Goal: Information Seeking & Learning: Check status

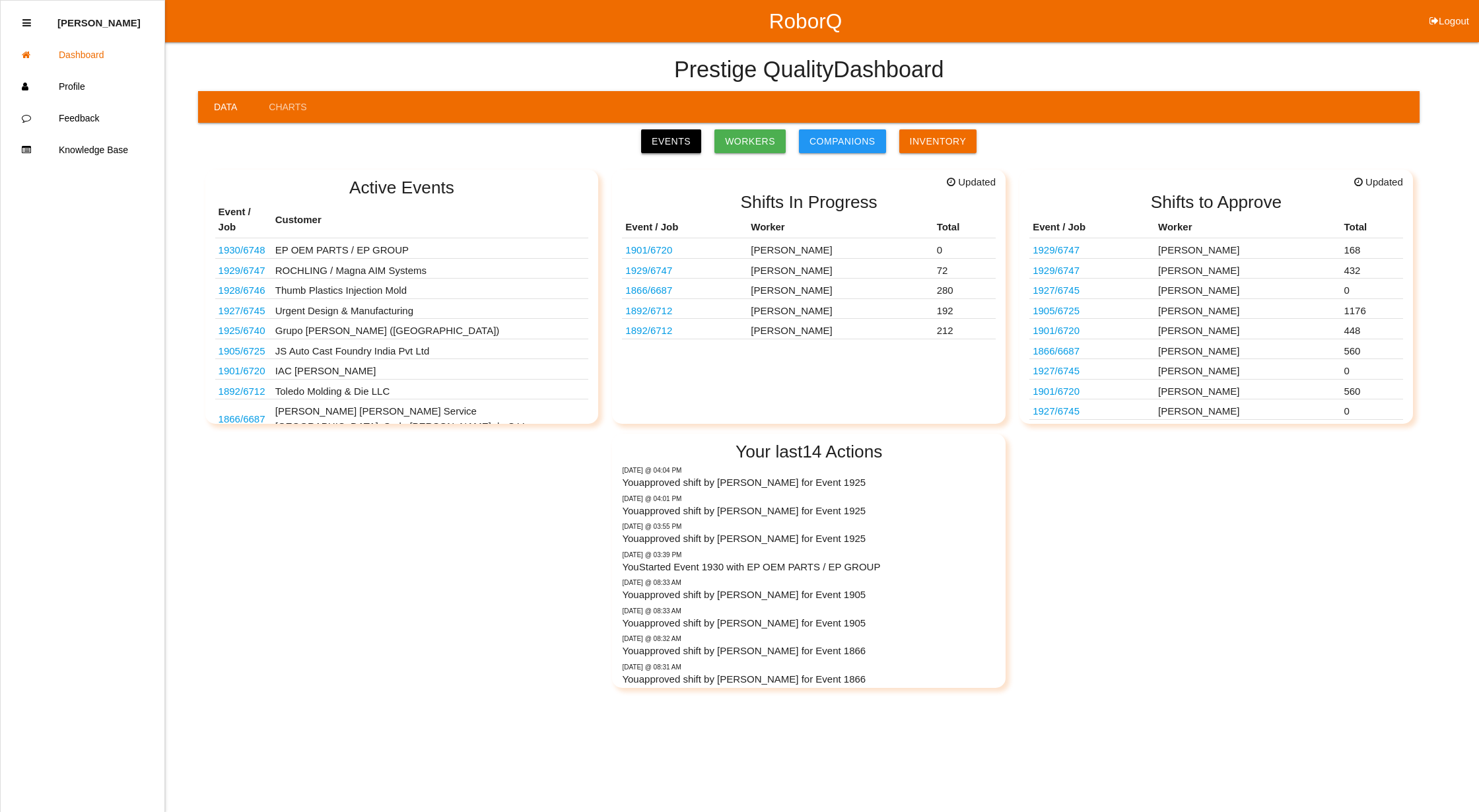
click at [678, 137] on link "Events" at bounding box center [671, 141] width 60 height 23
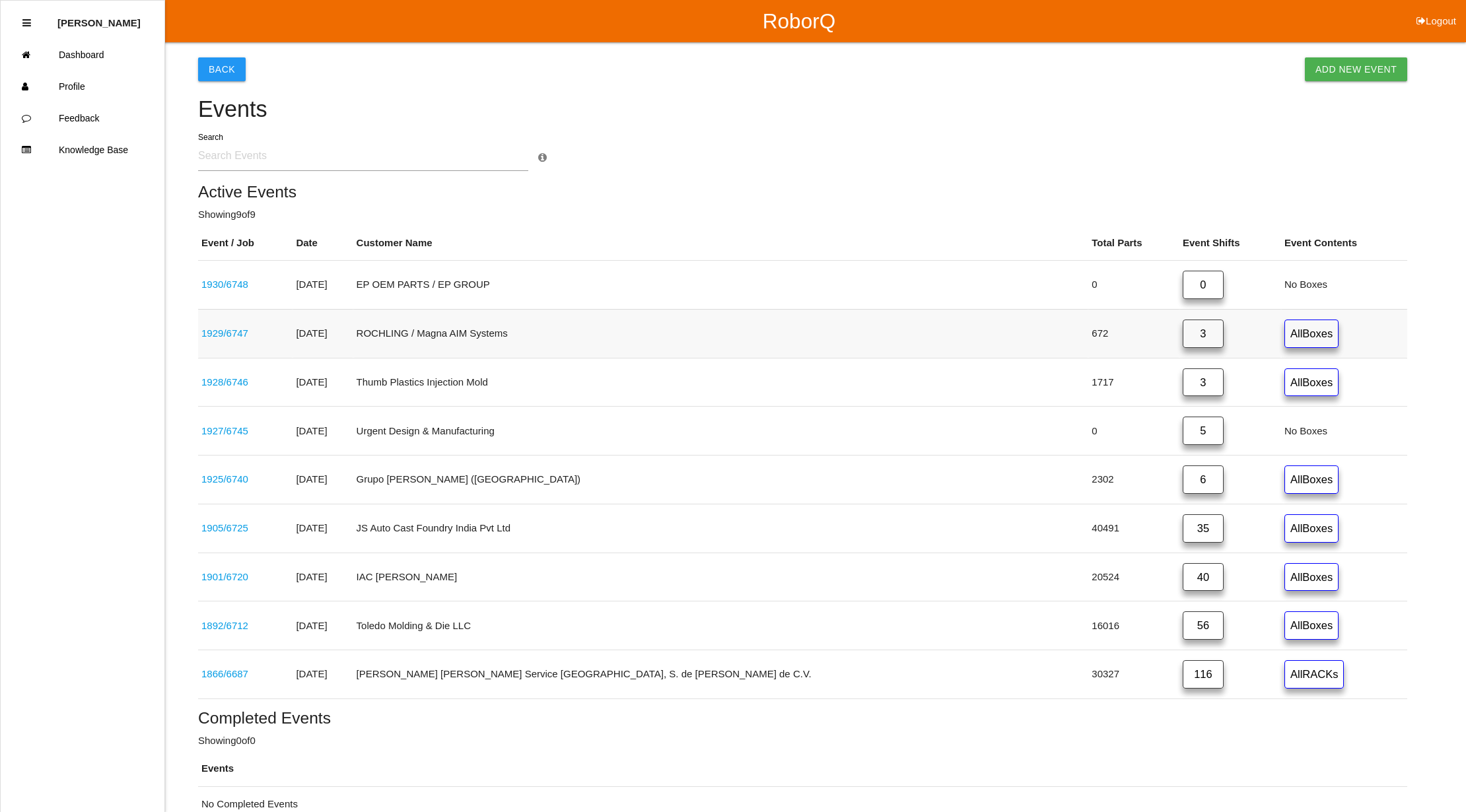
click at [1183, 331] on link "3" at bounding box center [1204, 334] width 41 height 28
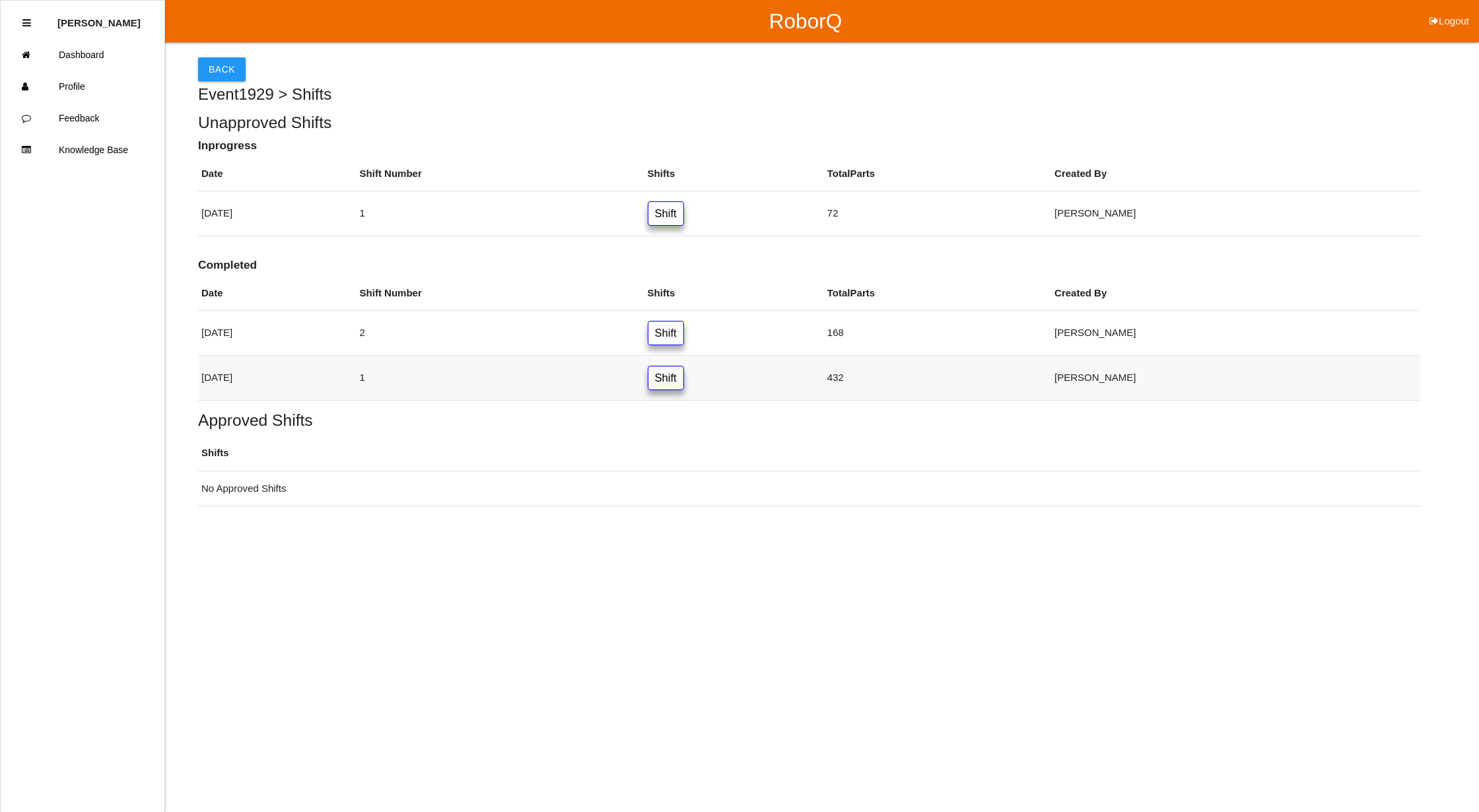
click at [684, 376] on link "Shift" at bounding box center [666, 378] width 37 height 24
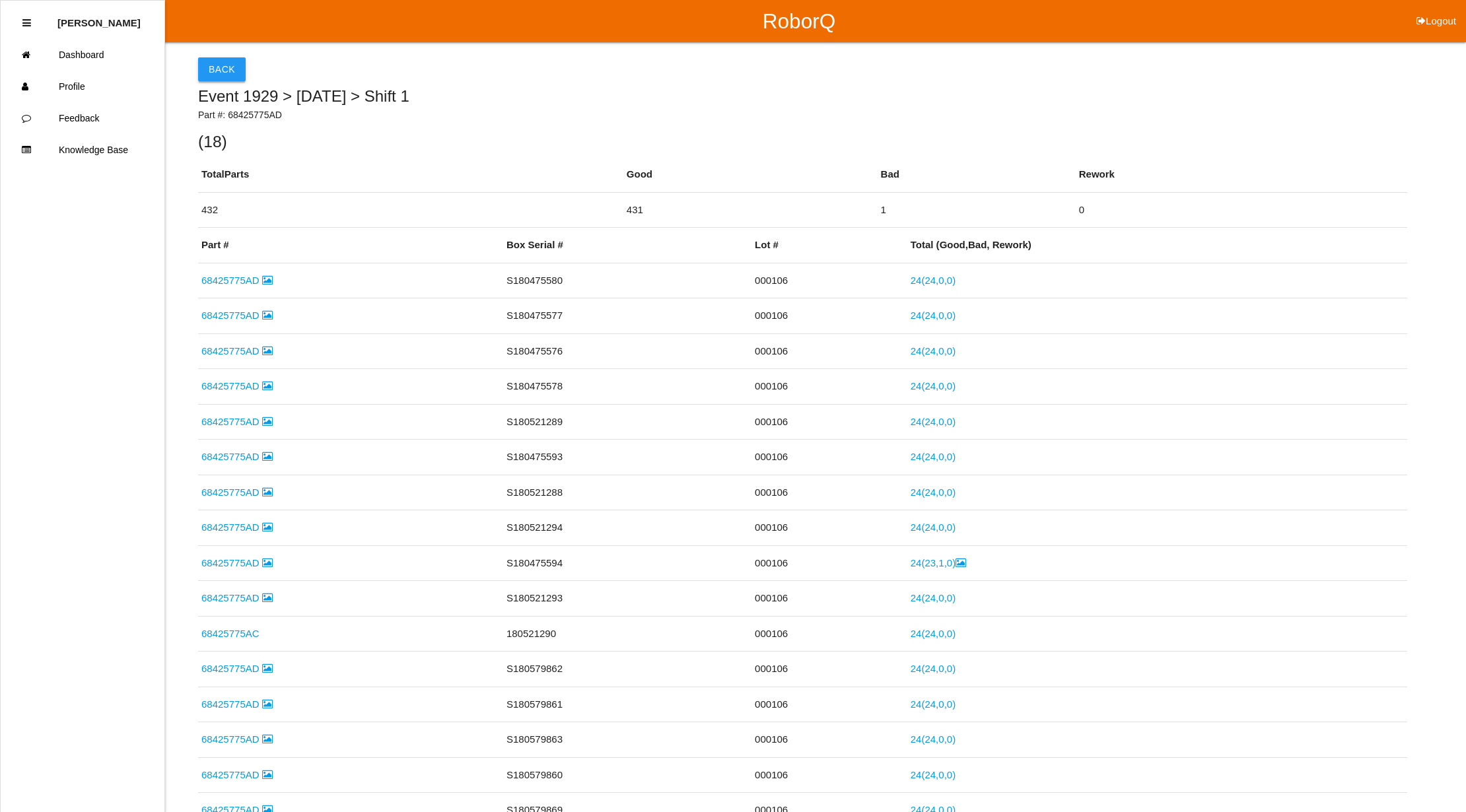
click at [222, 67] on button "Back" at bounding box center [222, 69] width 48 height 23
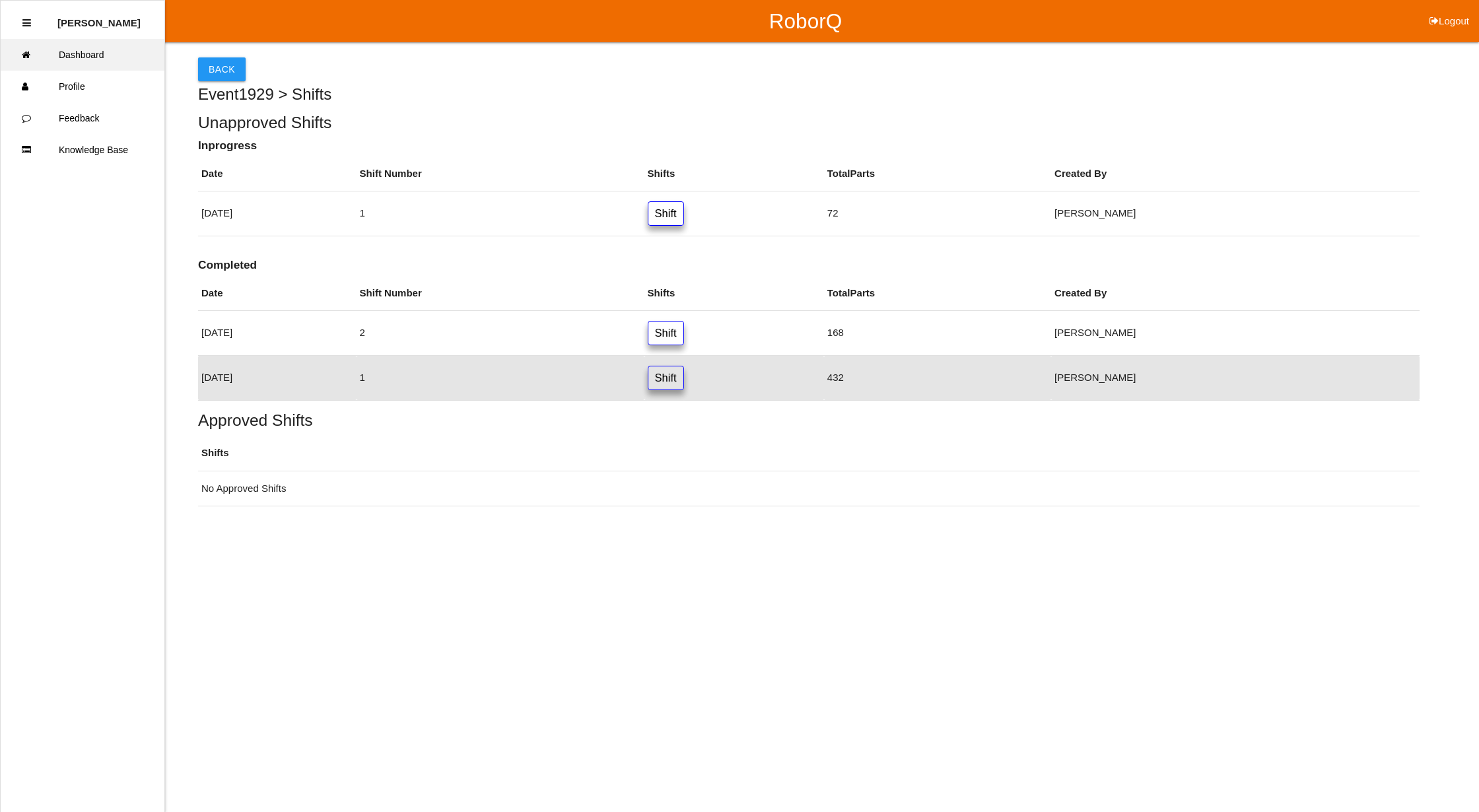
click at [65, 54] on link "Dashboard" at bounding box center [83, 55] width 164 height 32
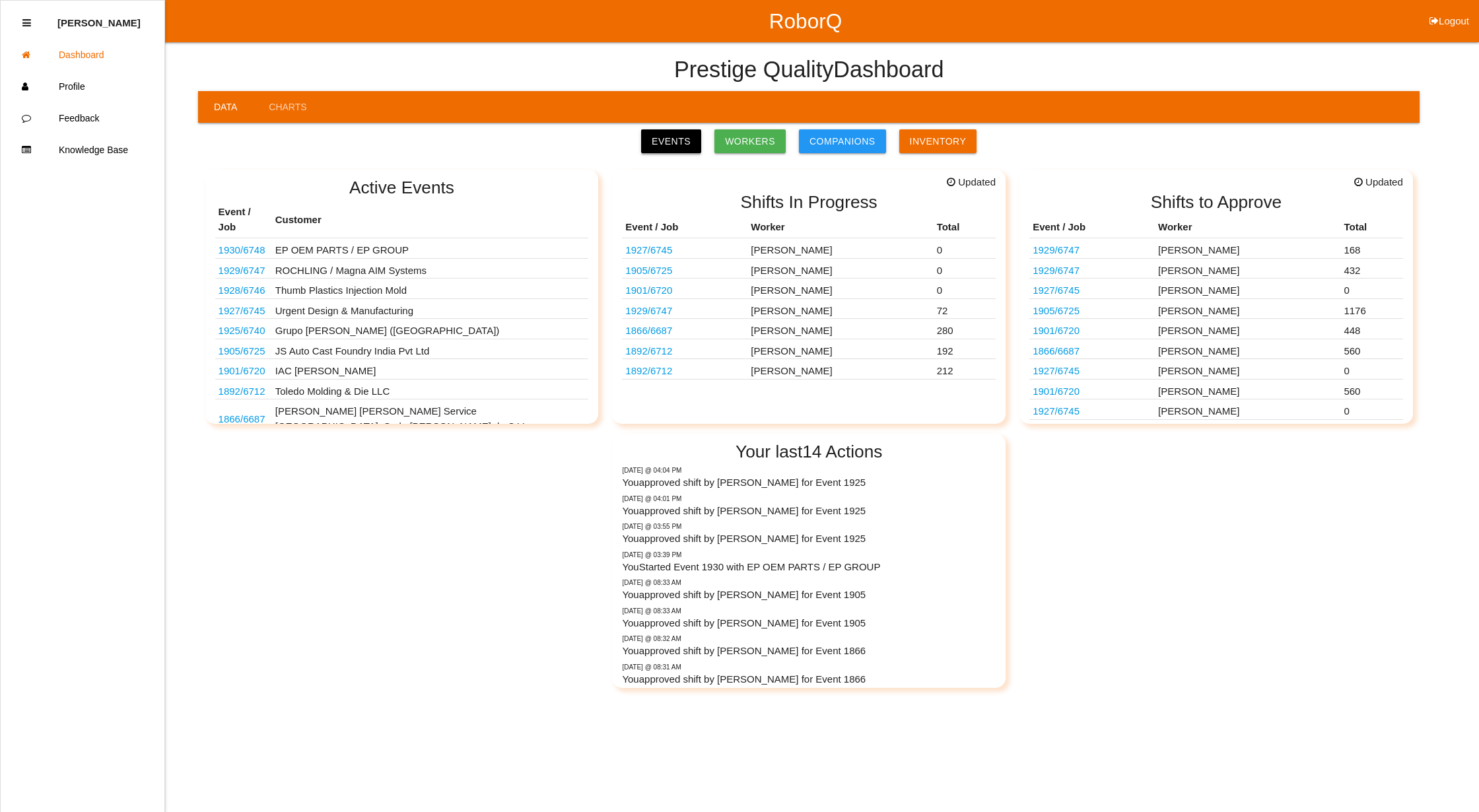
click at [669, 143] on link "Events" at bounding box center [671, 141] width 60 height 23
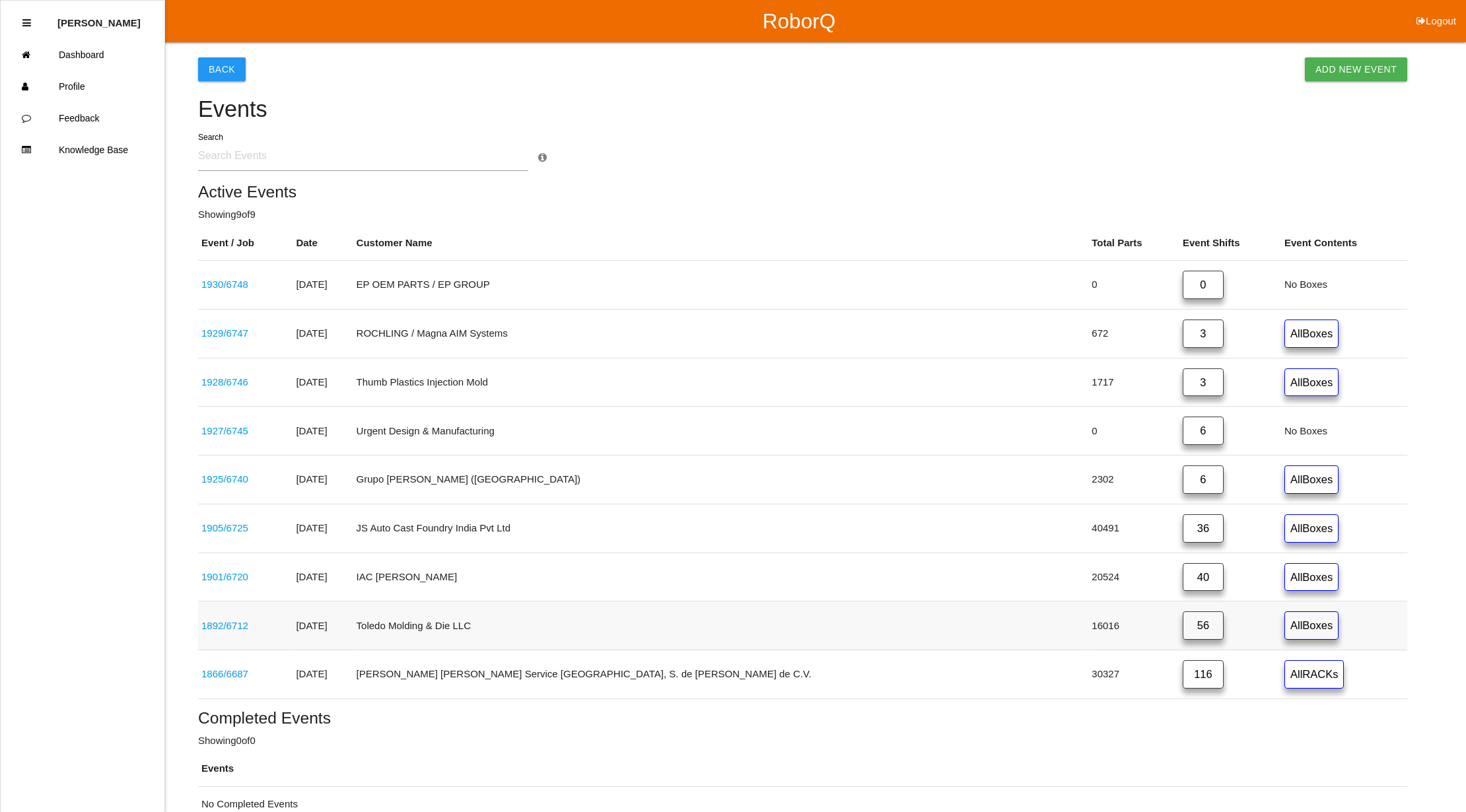
click at [1183, 632] on link "56" at bounding box center [1204, 625] width 41 height 28
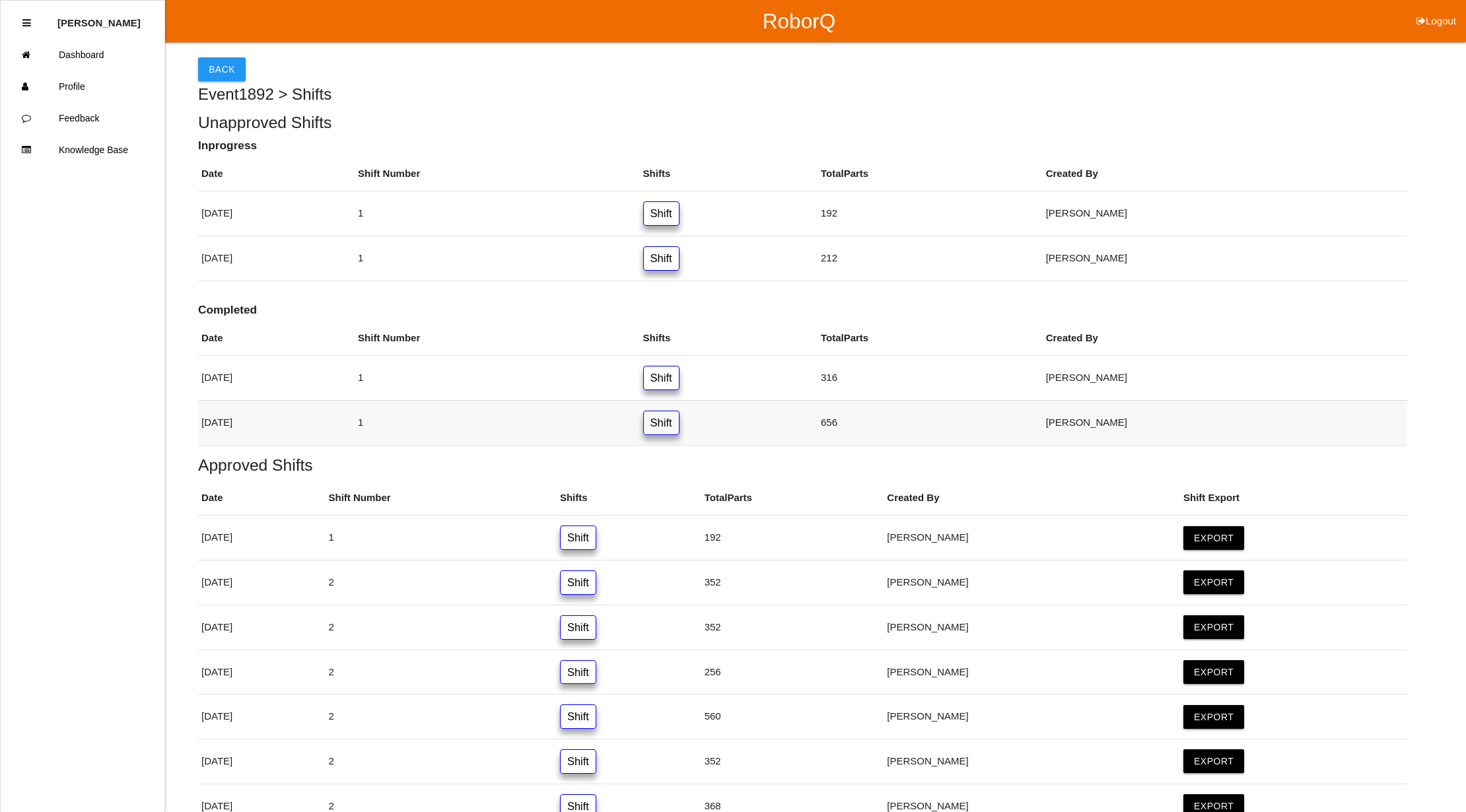
click at [680, 428] on link "Shift" at bounding box center [661, 423] width 37 height 24
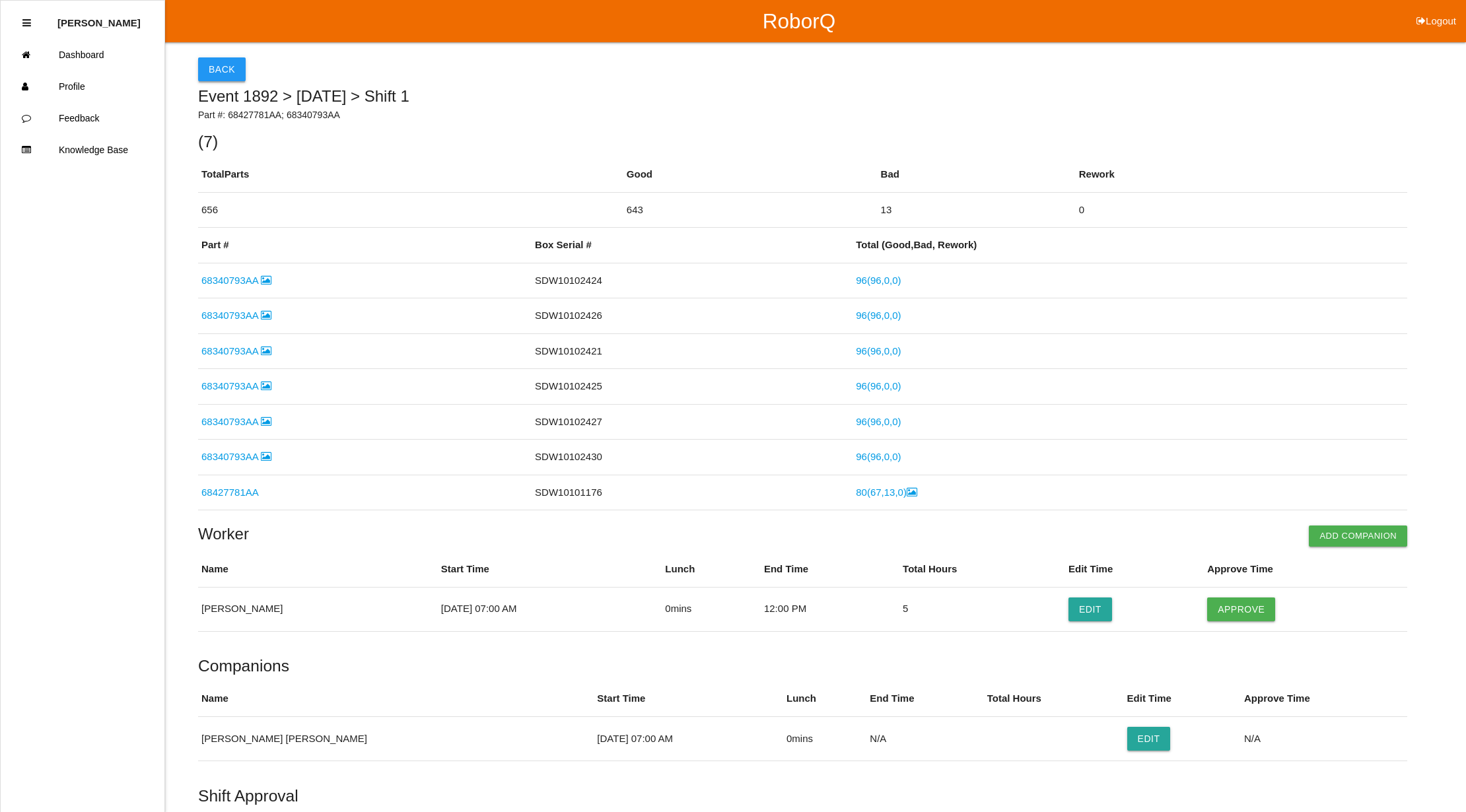
click at [228, 70] on button "Back" at bounding box center [222, 69] width 48 height 23
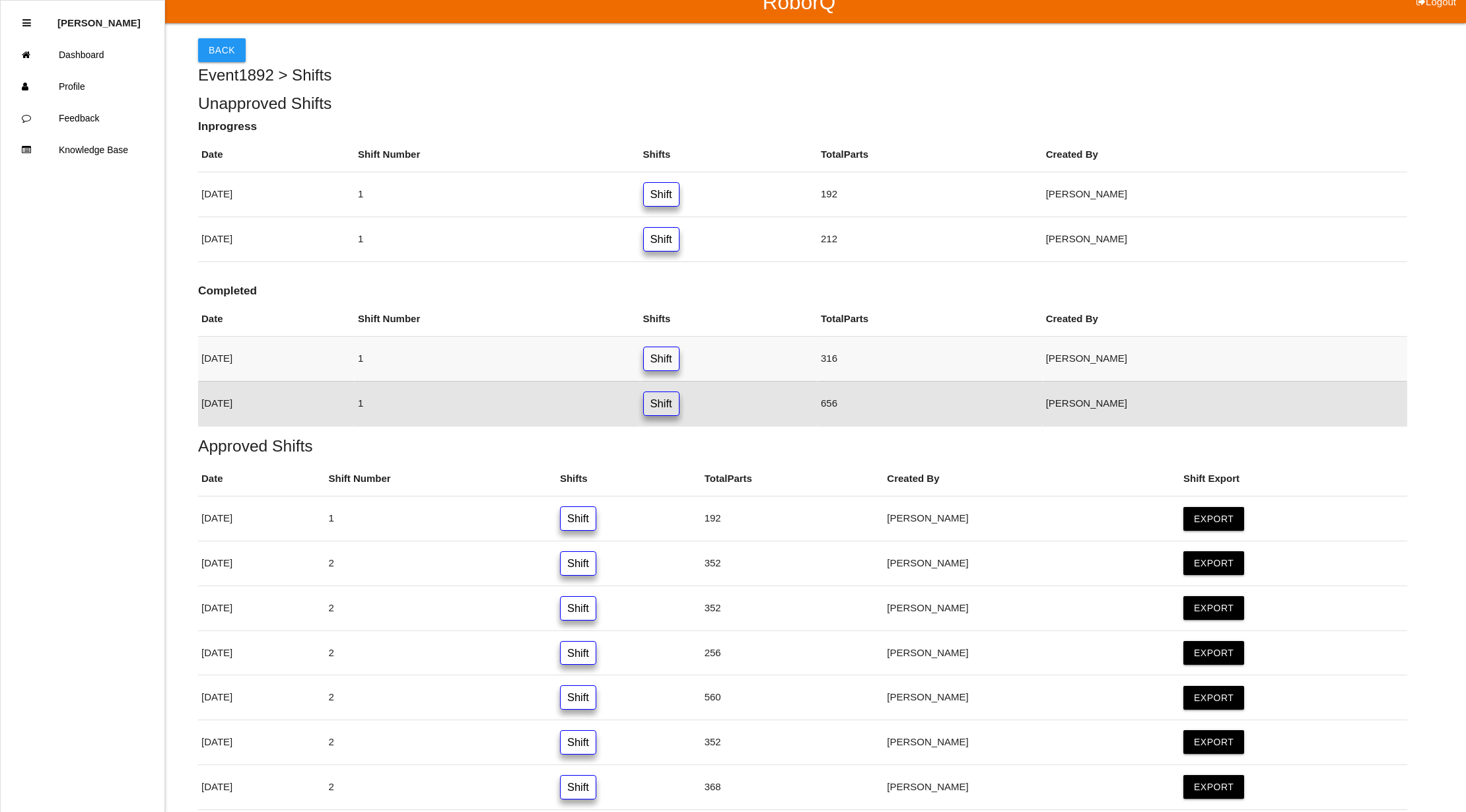
click at [680, 354] on link "Shift" at bounding box center [661, 359] width 37 height 24
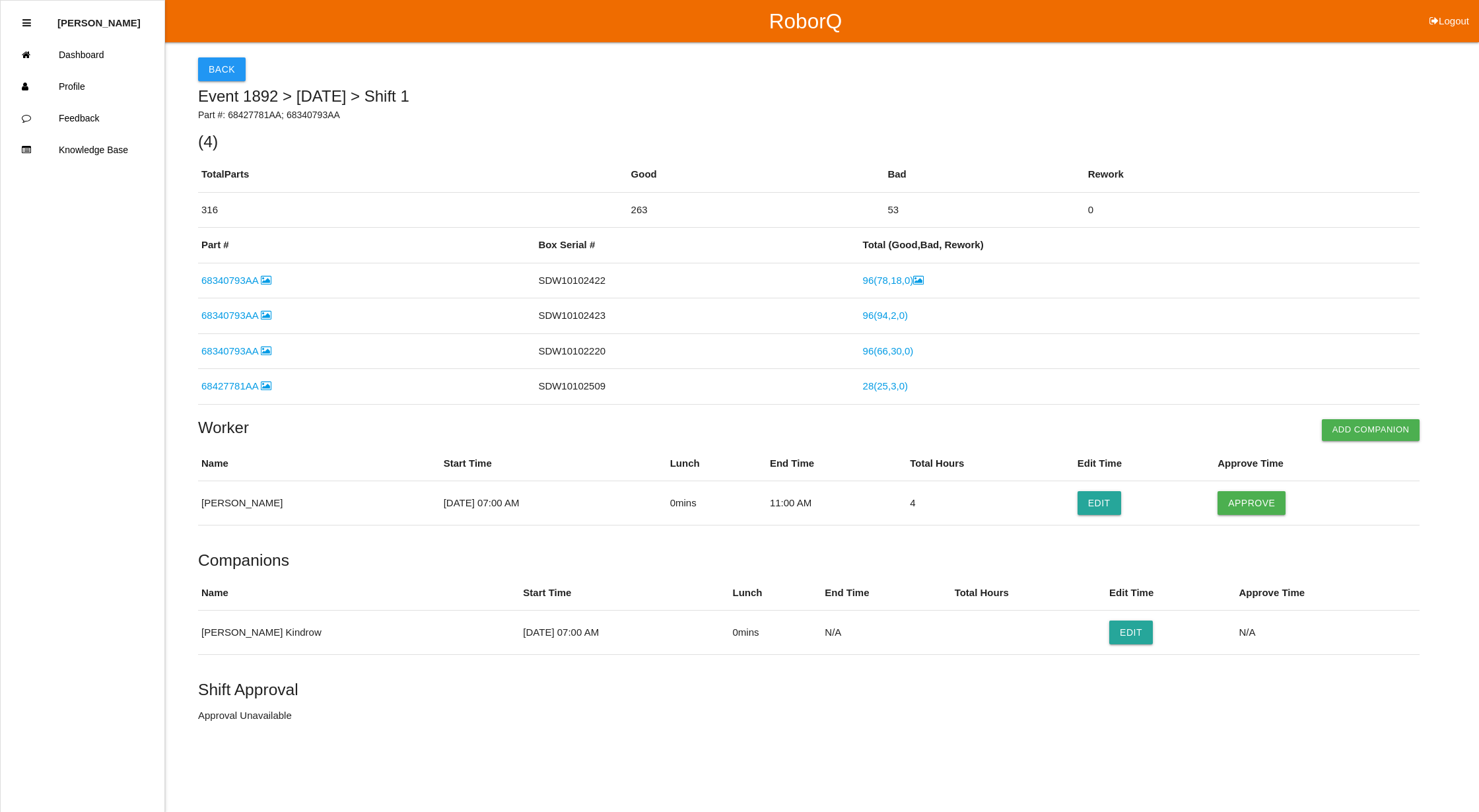
drag, startPoint x: 212, startPoint y: 65, endPoint x: 480, endPoint y: 6, distance: 274.4
click at [214, 65] on button "Back" at bounding box center [222, 69] width 48 height 23
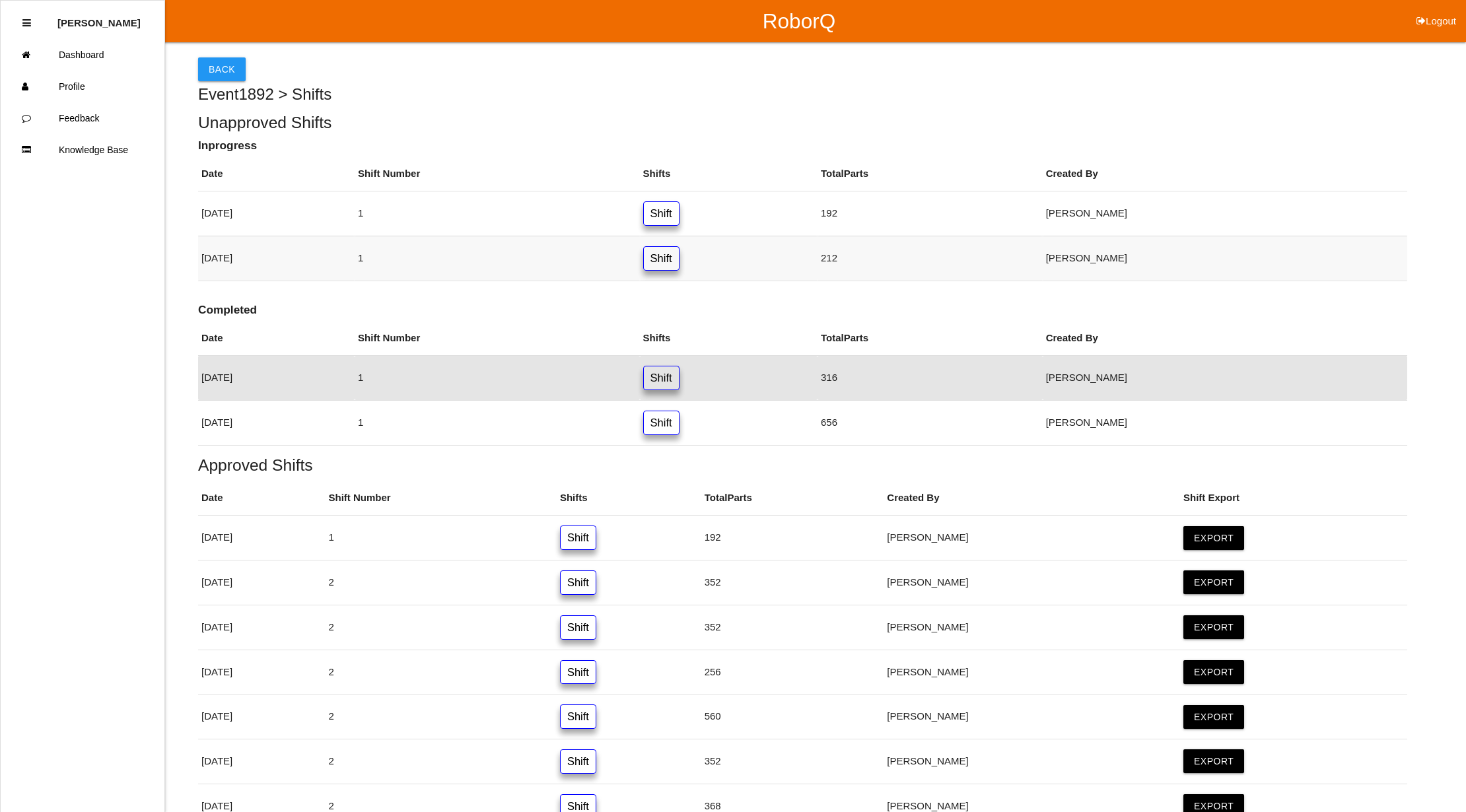
click at [680, 267] on link "Shift" at bounding box center [661, 258] width 37 height 24
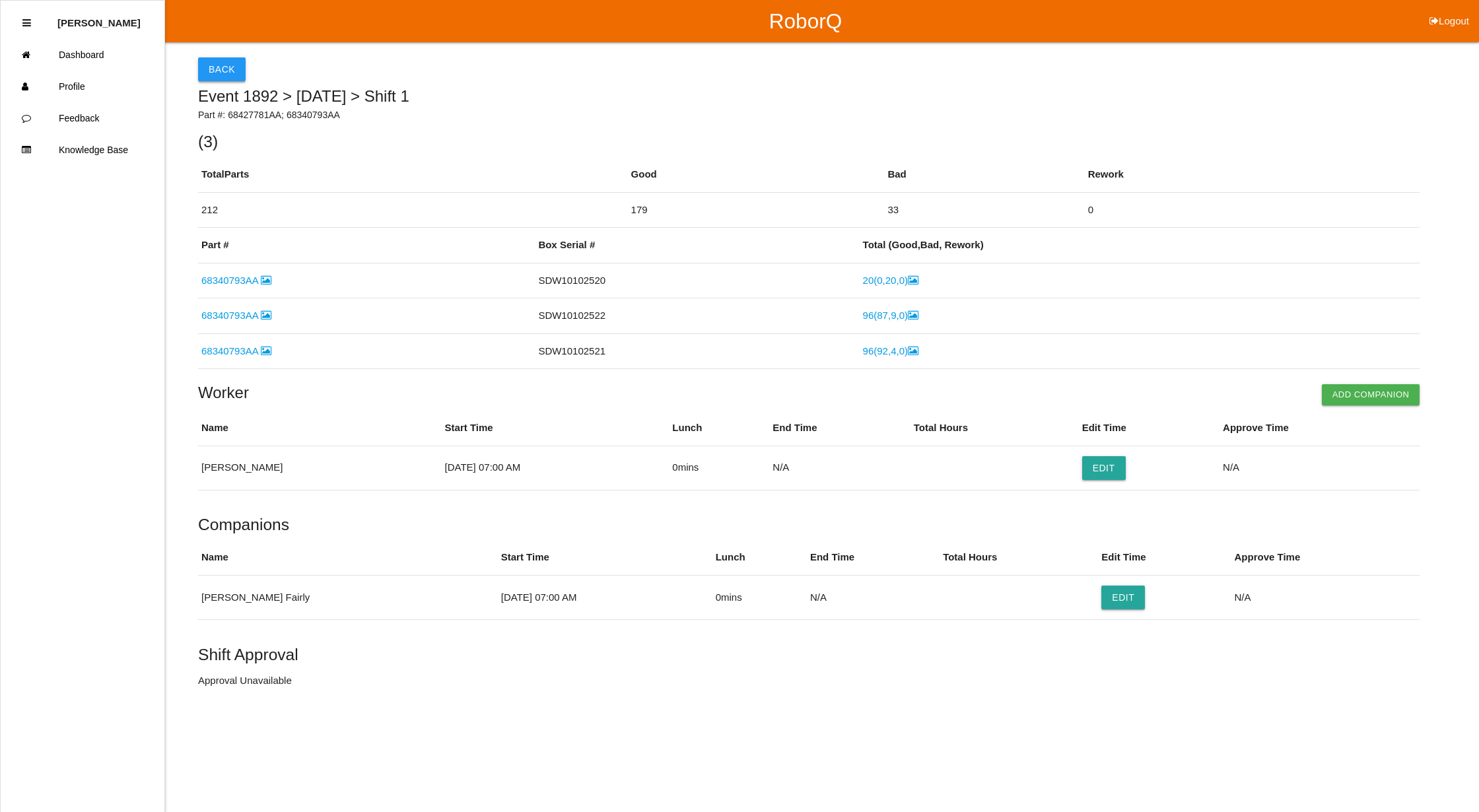
click at [229, 70] on button "Back" at bounding box center [222, 69] width 48 height 23
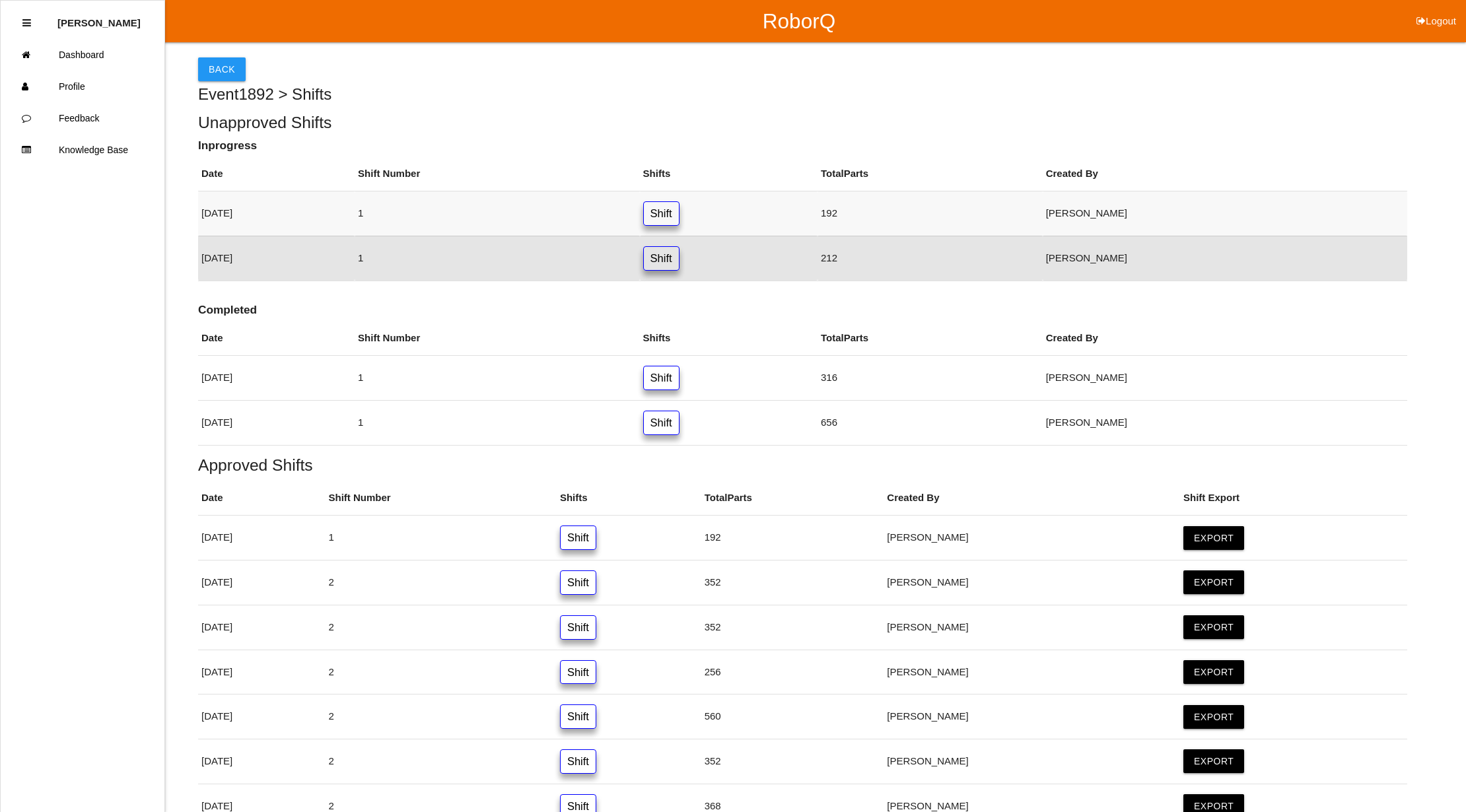
click at [680, 212] on link "Shift" at bounding box center [661, 213] width 37 height 24
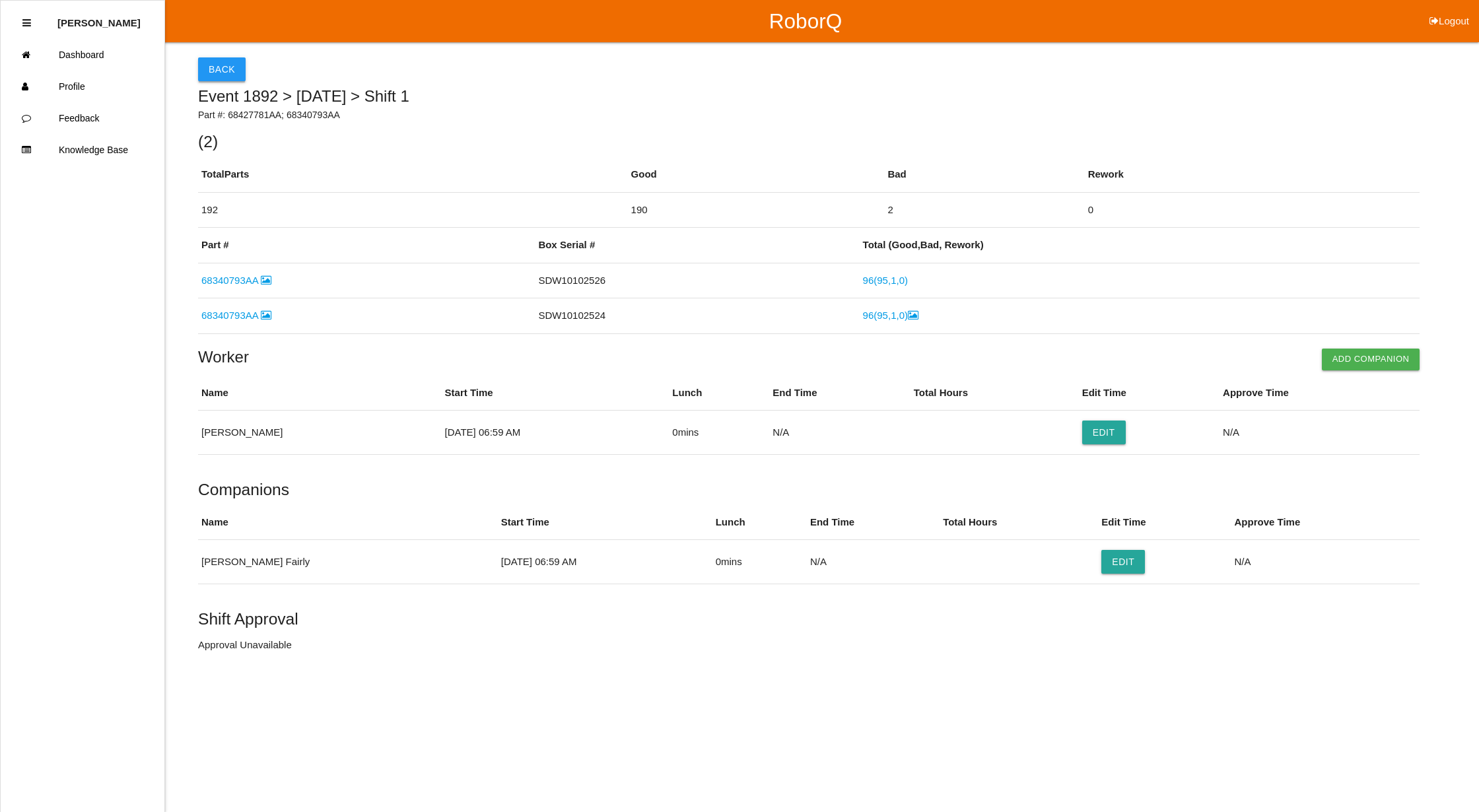
click at [208, 67] on button "Back" at bounding box center [222, 69] width 48 height 23
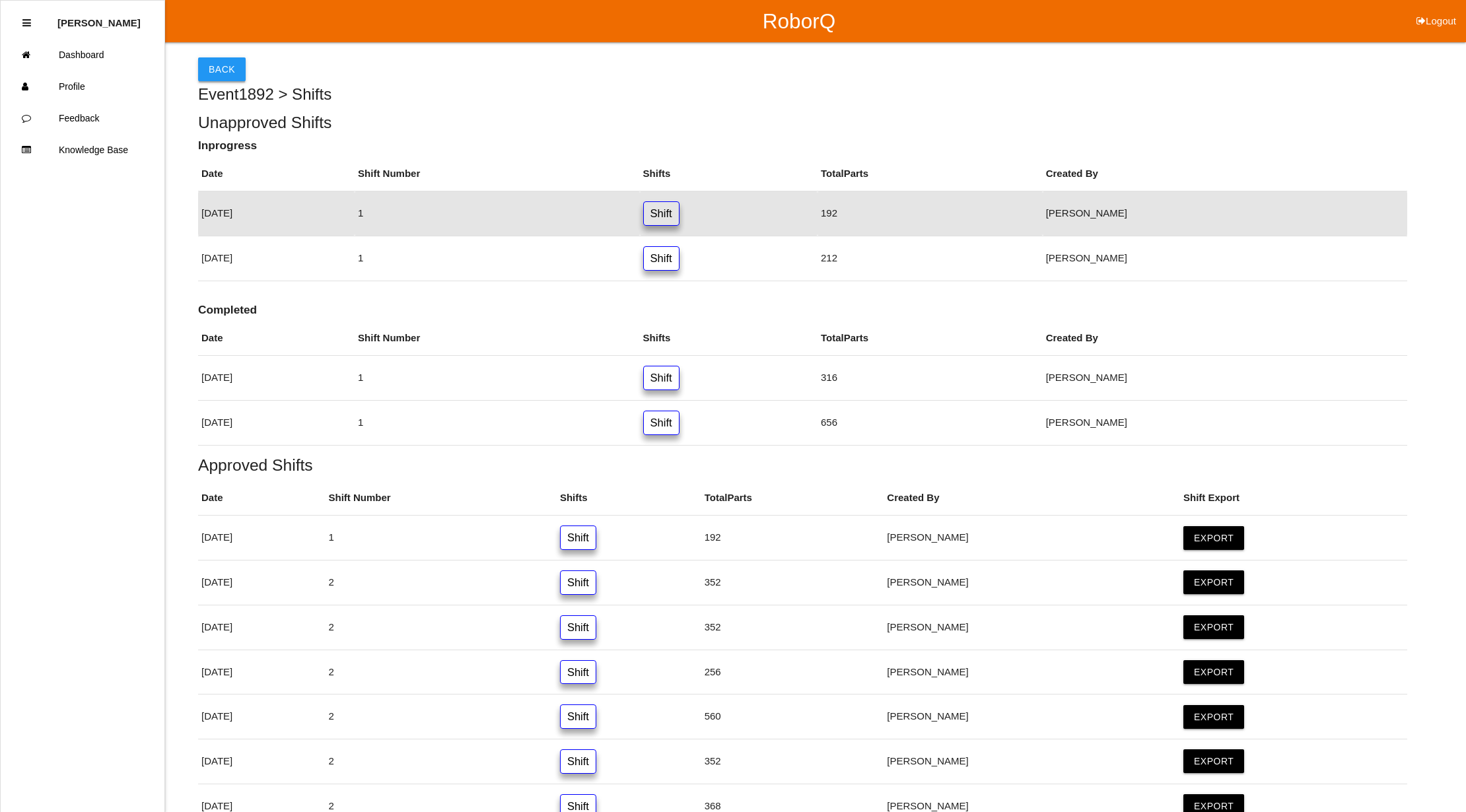
click at [210, 67] on button "Back" at bounding box center [222, 69] width 48 height 23
